Goal: Find specific page/section: Find specific page/section

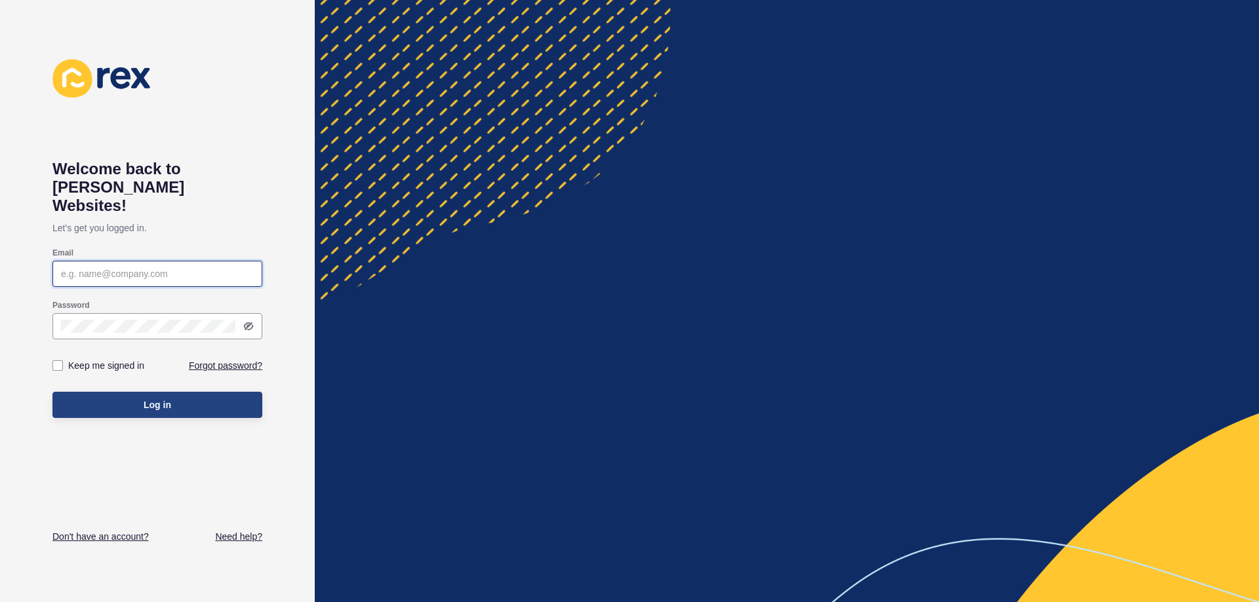
type input "[PERSON_NAME][EMAIL_ADDRESS][DOMAIN_NAME]"
click at [136, 392] on button "Log in" at bounding box center [157, 405] width 210 height 26
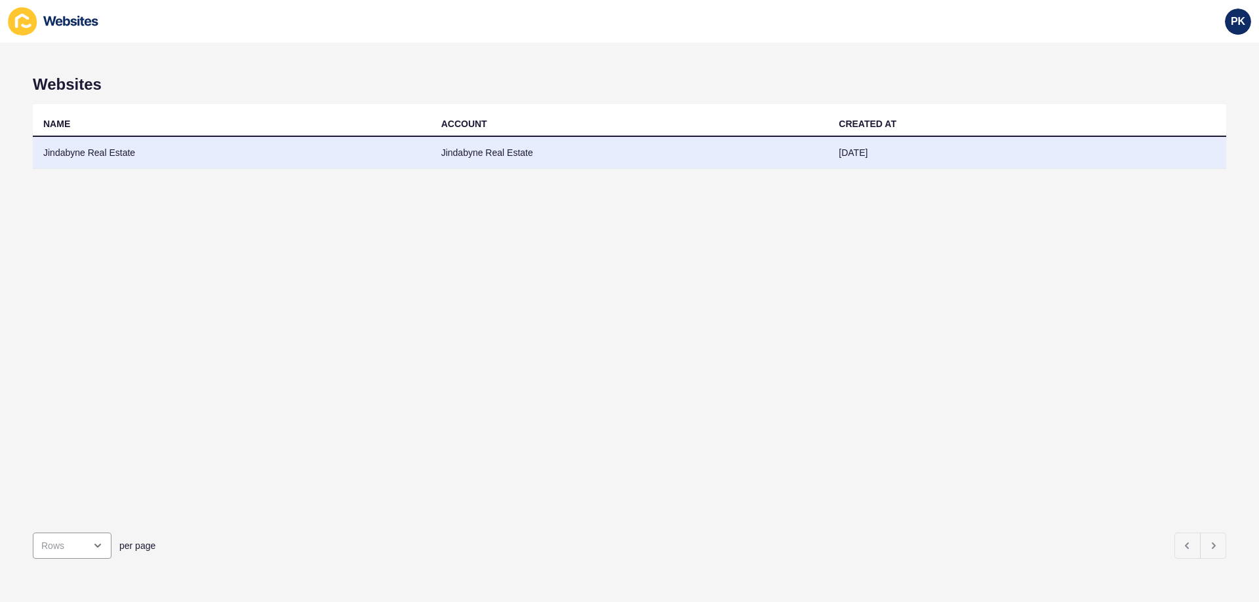
click at [193, 161] on td "Jindabyne Real Estate" at bounding box center [232, 153] width 398 height 32
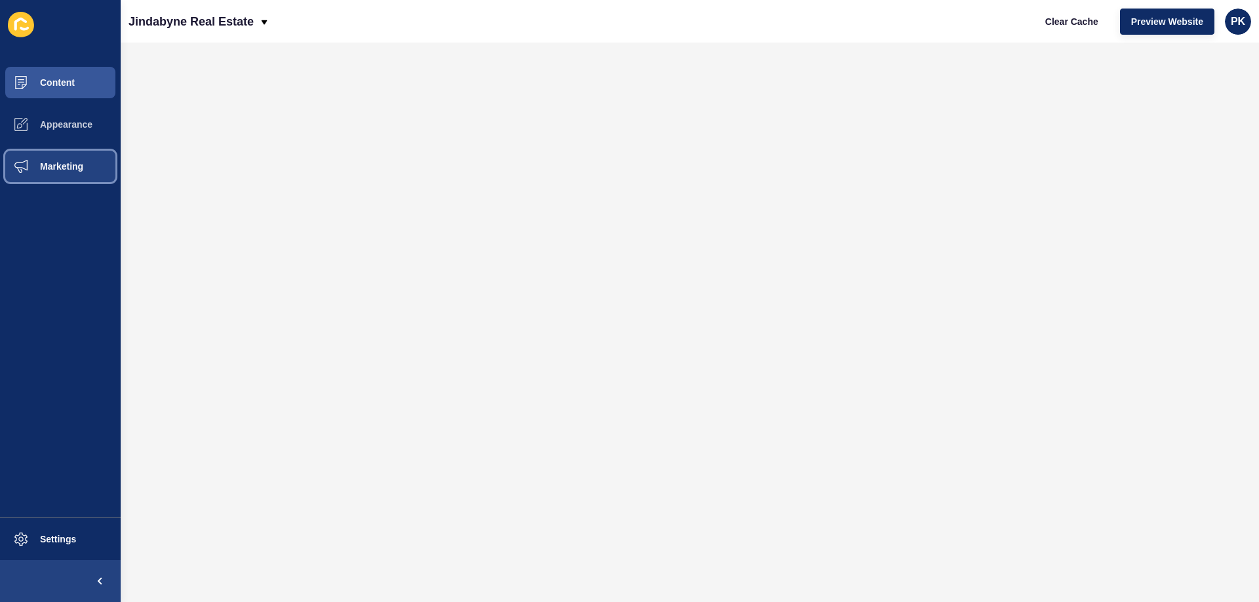
click at [67, 166] on span "Marketing" at bounding box center [40, 166] width 85 height 10
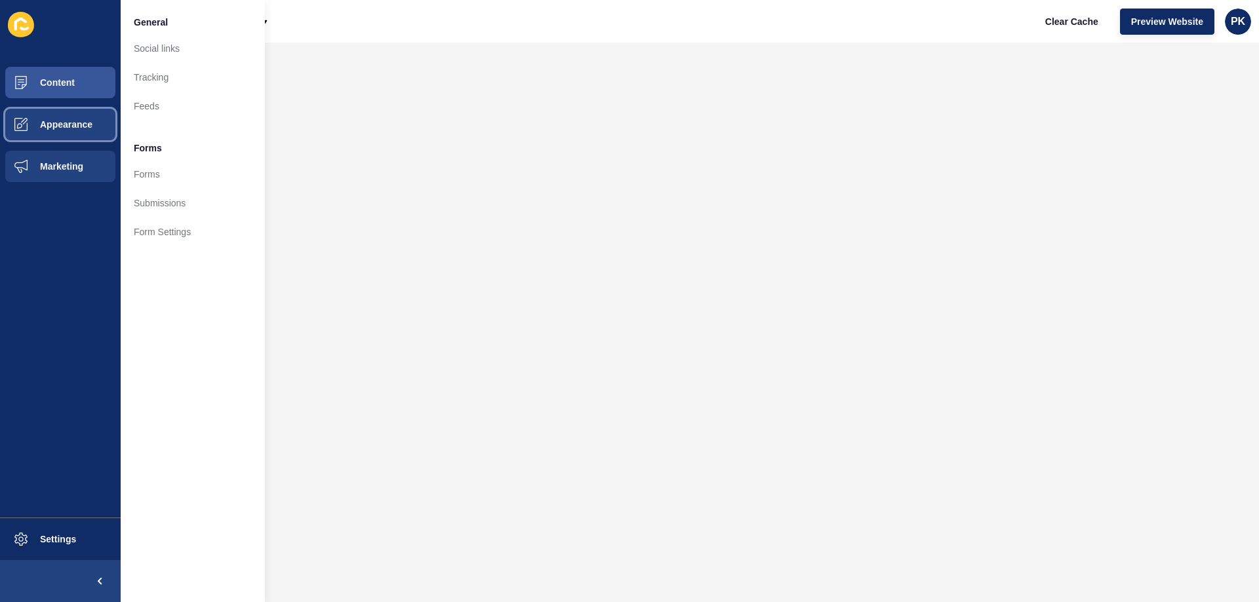
click at [66, 132] on button "Appearance" at bounding box center [60, 125] width 121 height 42
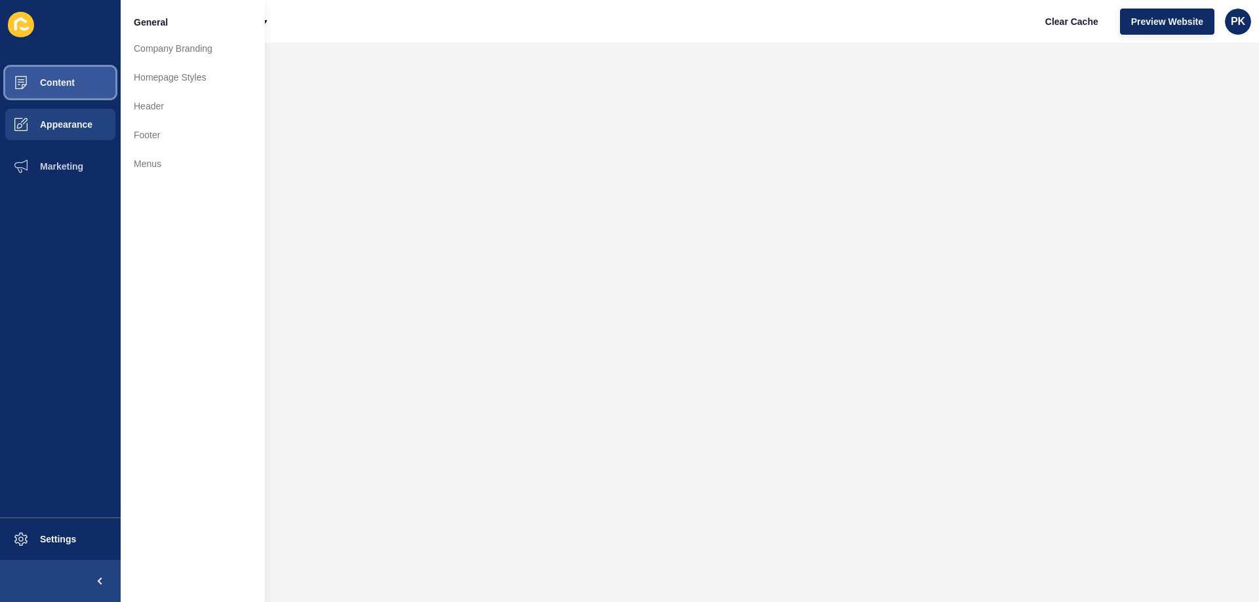
click at [71, 87] on span "Content" at bounding box center [36, 82] width 77 height 10
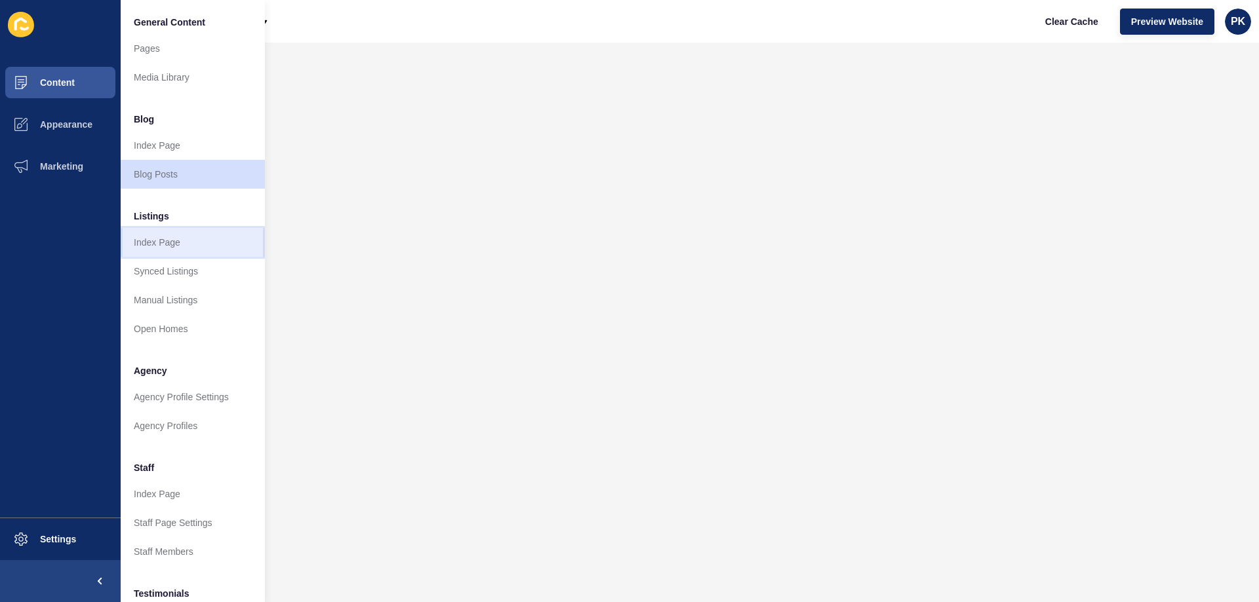
click at [153, 247] on link "Index Page" at bounding box center [193, 242] width 144 height 29
